Goal: Use online tool/utility: Use online tool/utility

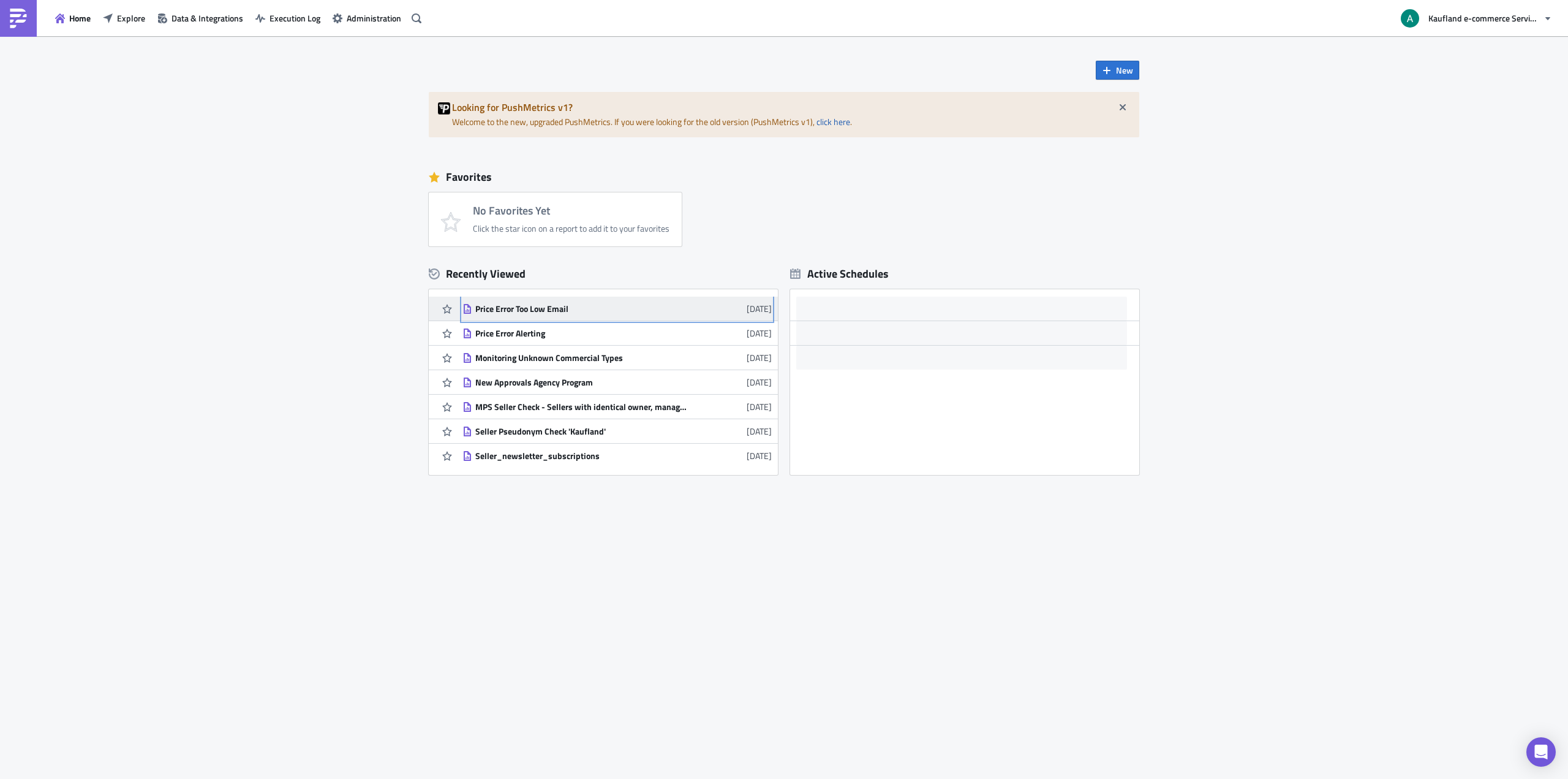
click at [523, 310] on div "Price Error Too Low Email" at bounding box center [582, 309] width 214 height 11
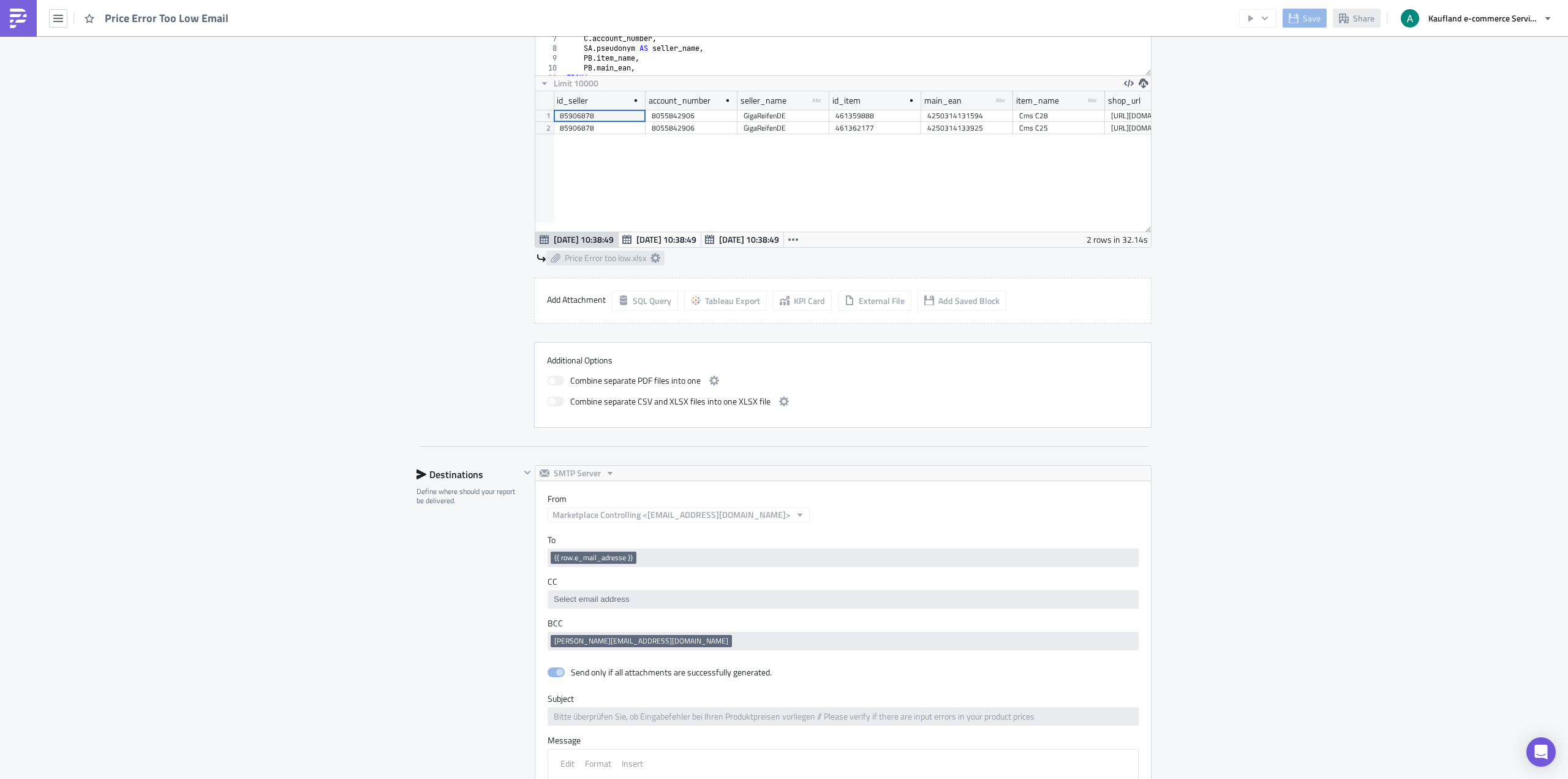
scroll to position [1309, 0]
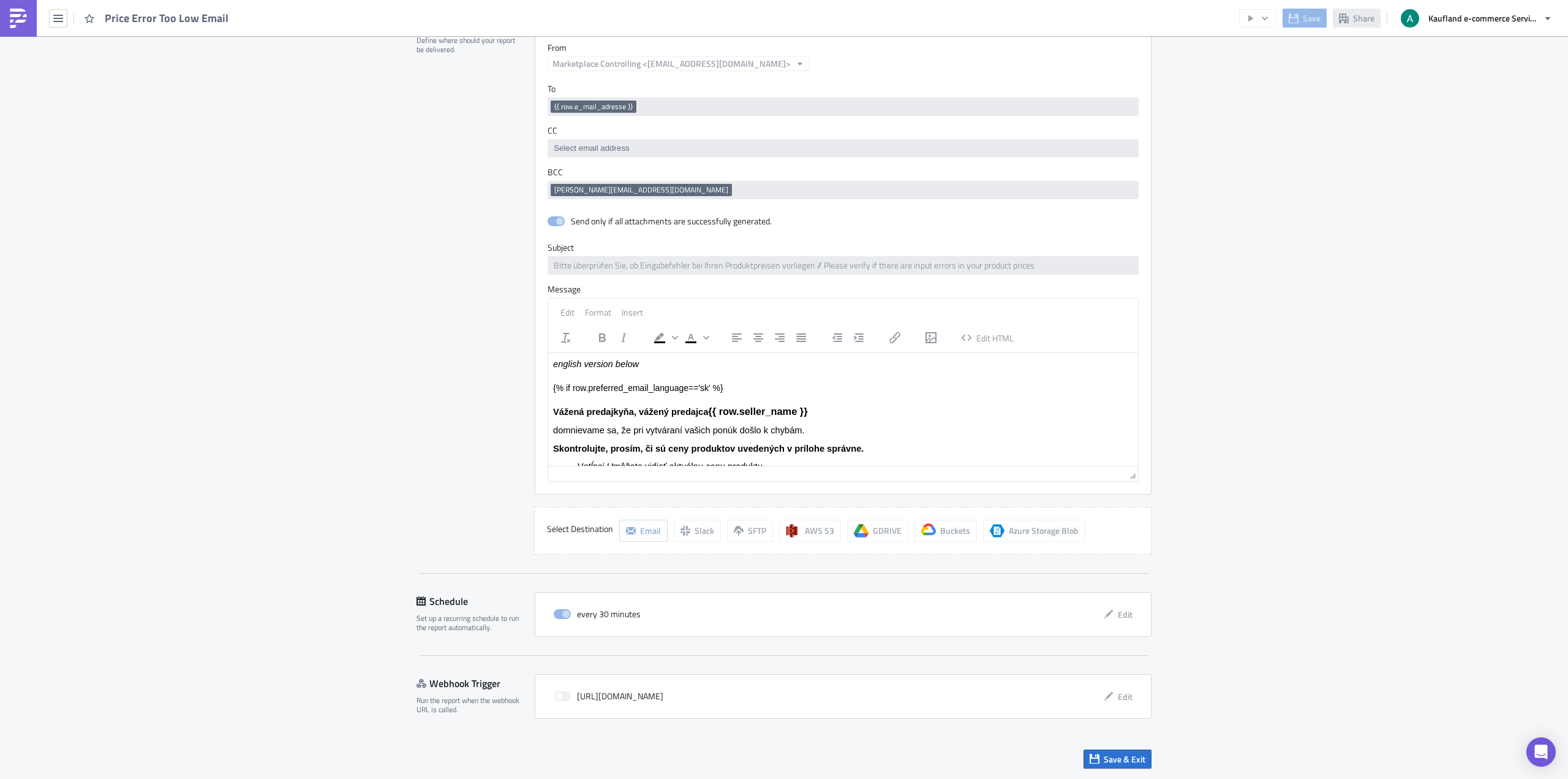
click at [631, 388] on p "{% if row.preferred_email_language=='sk' %}" at bounding box center [843, 388] width 580 height 12
drag, startPoint x: 643, startPoint y: 386, endPoint x: 660, endPoint y: 393, distance: 18.4
click at [660, 393] on p "{% if row.preferred_email_language=='sk' %}" at bounding box center [843, 388] width 580 height 12
click at [715, 392] on p "{% if row.preferred_email_language=='sk' %}" at bounding box center [843, 388] width 580 height 12
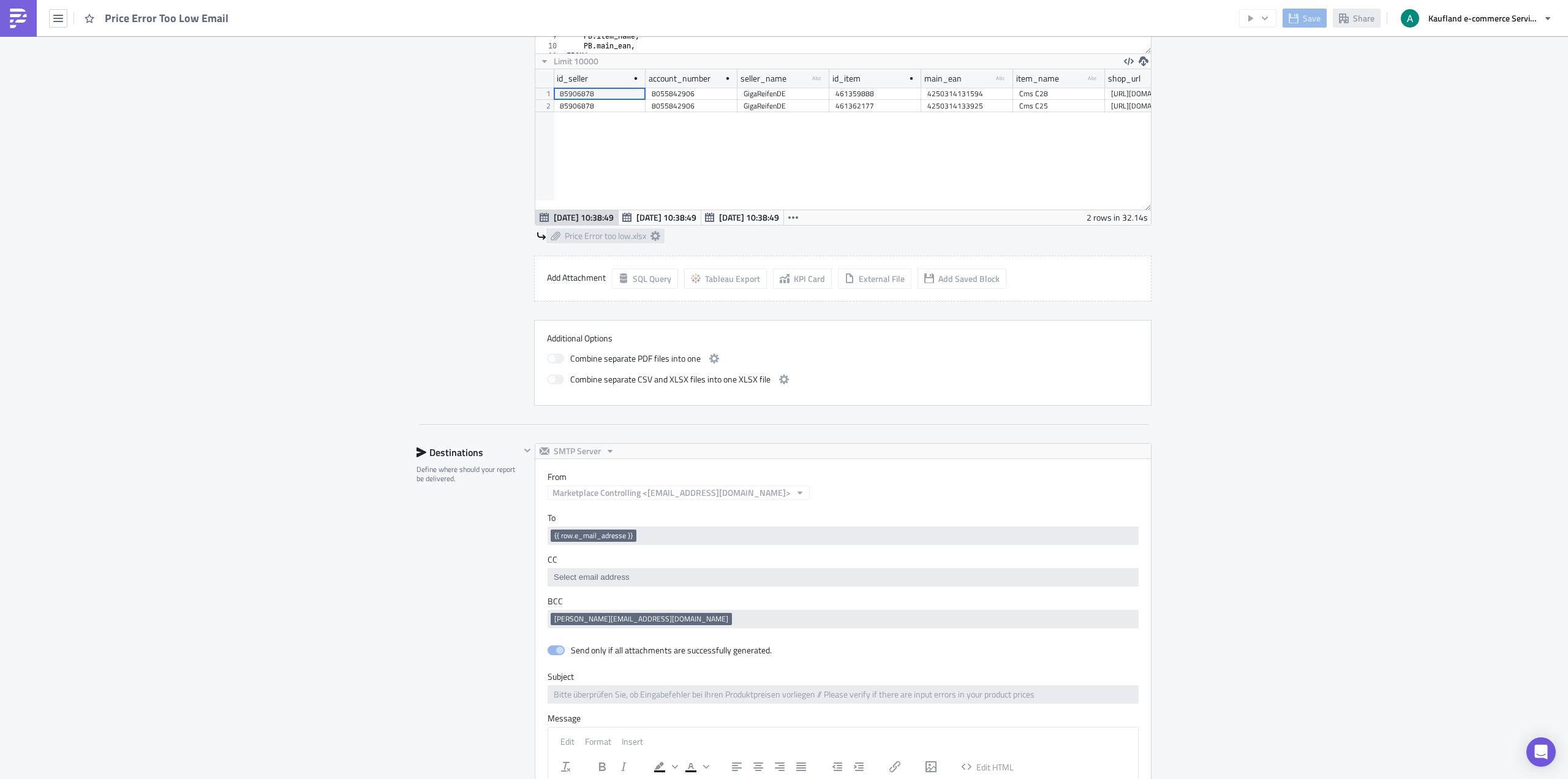
scroll to position [0, 0]
